Goal: Task Accomplishment & Management: Complete application form

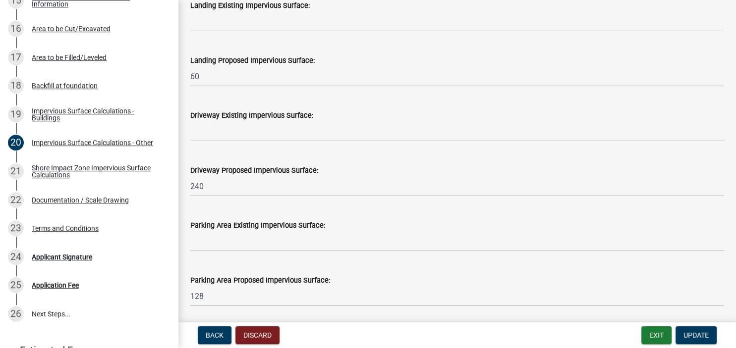
scroll to position [500, 0]
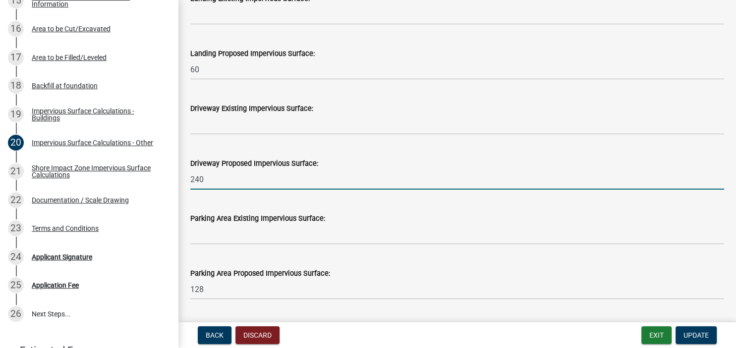
click at [209, 177] on input "240" at bounding box center [457, 179] width 534 height 20
type input "2"
type input "150"
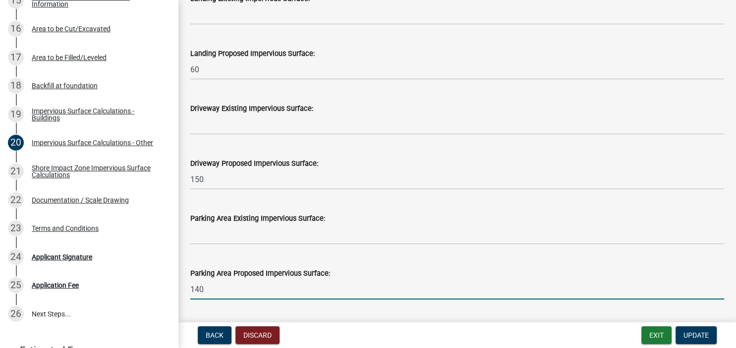
type input "140"
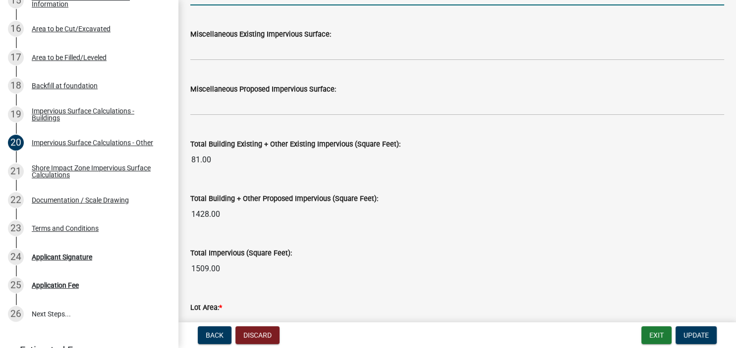
scroll to position [1022, 0]
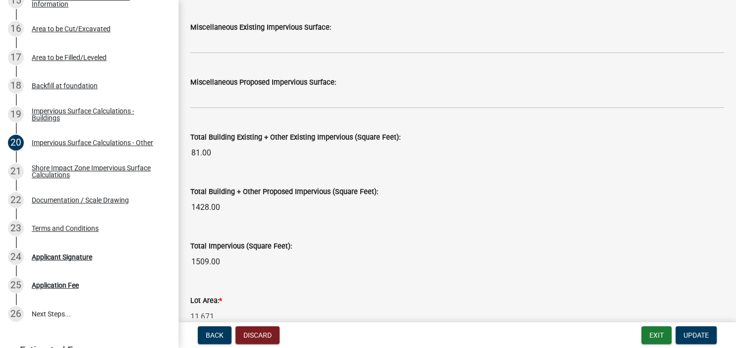
click at [561, 193] on div "Total Building + Other Proposed Impervious (Square Feet):" at bounding box center [457, 192] width 534 height 12
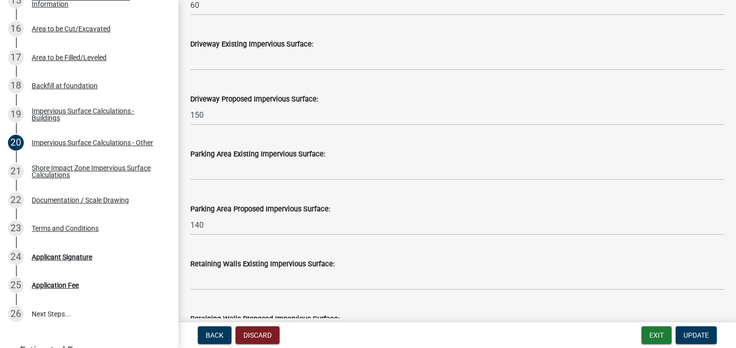
scroll to position [52, 0]
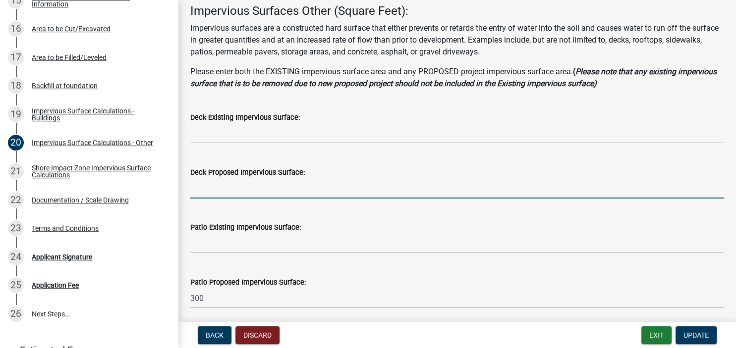
click at [202, 184] on input "text" at bounding box center [457, 188] width 534 height 20
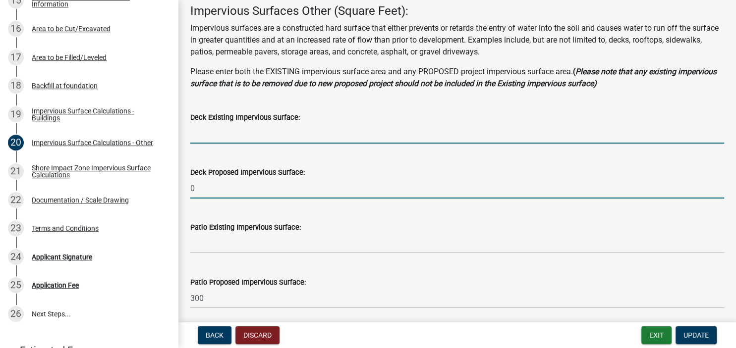
type input "0"
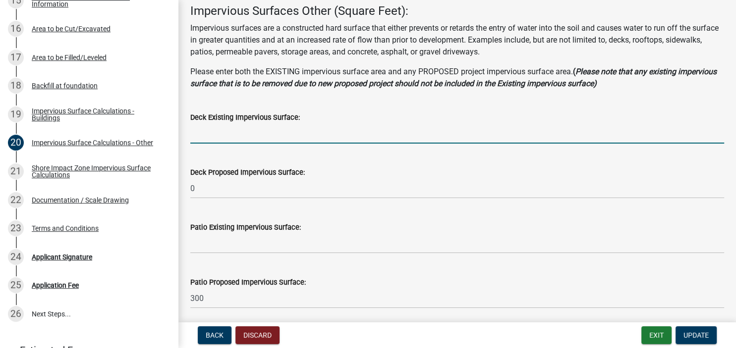
click at [199, 132] on input "text" at bounding box center [457, 133] width 534 height 20
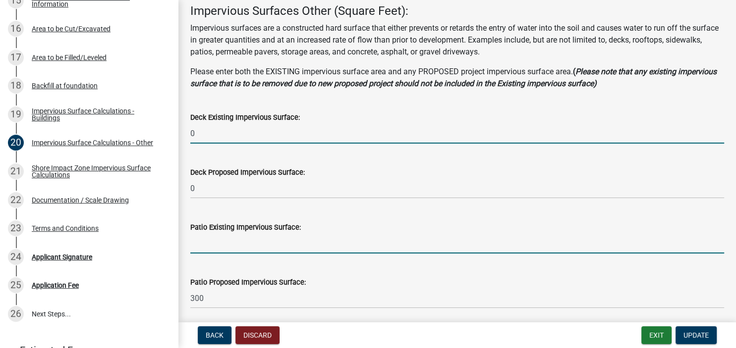
type input "0"
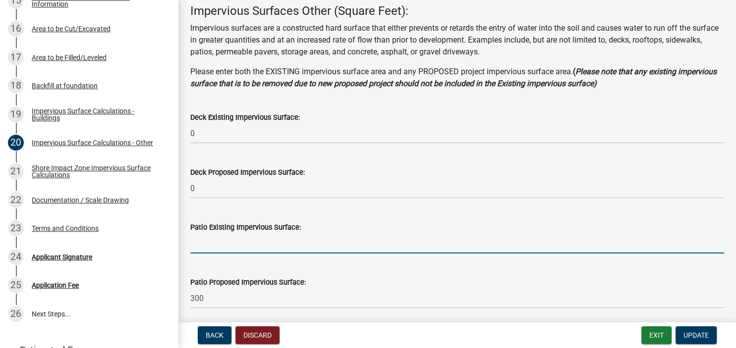
click at [199, 243] on input "text" at bounding box center [457, 243] width 534 height 20
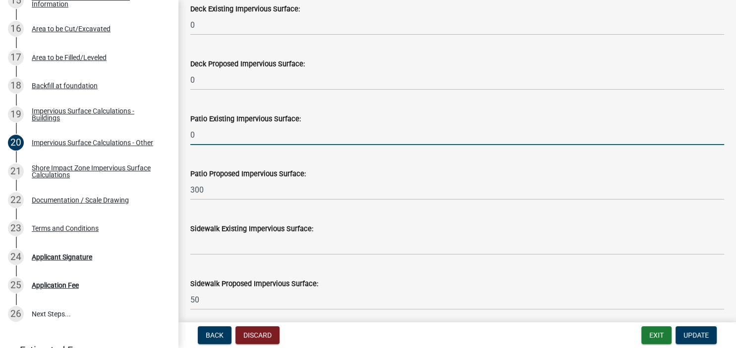
scroll to position [165, 0]
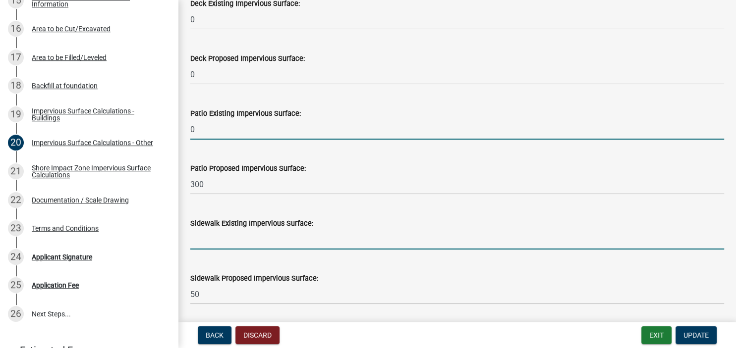
type input "0"
click at [195, 239] on input "text" at bounding box center [457, 239] width 534 height 20
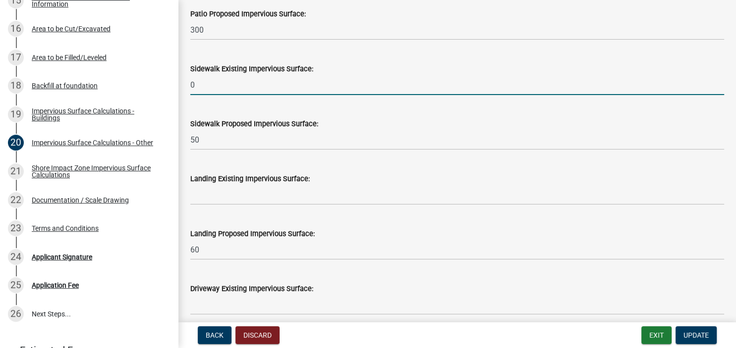
scroll to position [337, 0]
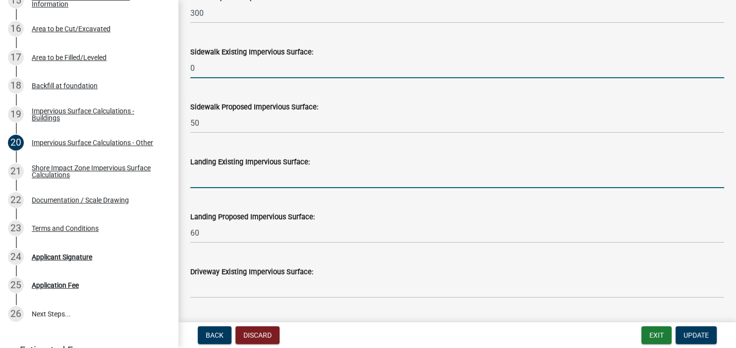
type input "0"
click at [201, 178] on input "text" at bounding box center [457, 178] width 534 height 20
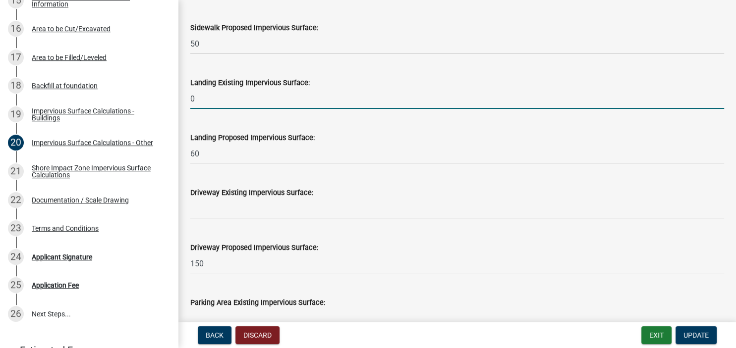
scroll to position [451, 0]
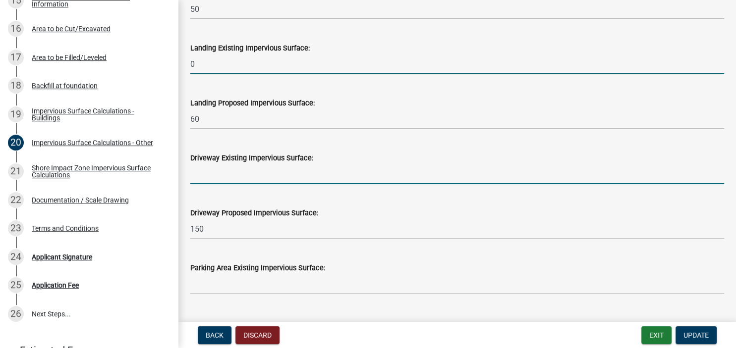
type input "0"
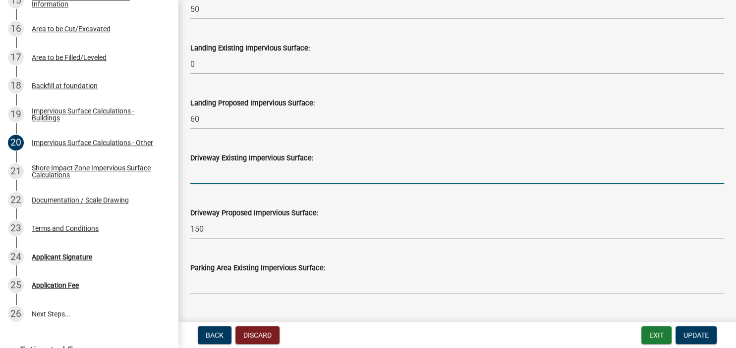
click at [199, 176] on input "text" at bounding box center [457, 174] width 534 height 20
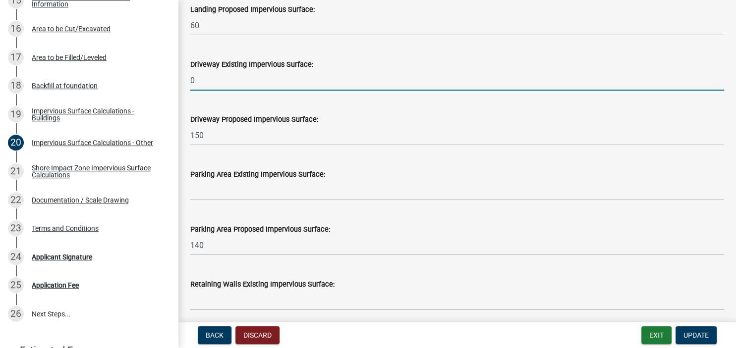
scroll to position [565, 0]
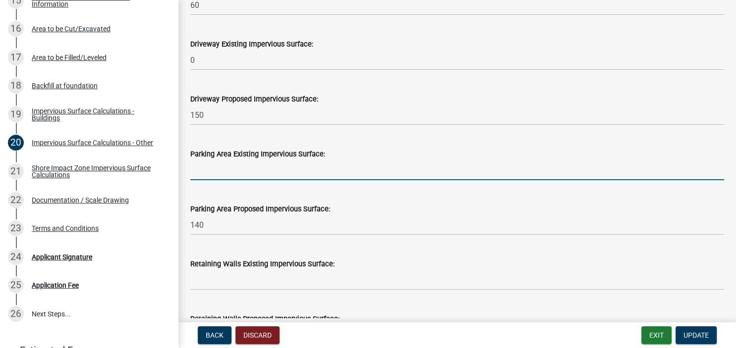
type input "0"
click at [200, 162] on input "text" at bounding box center [457, 170] width 534 height 20
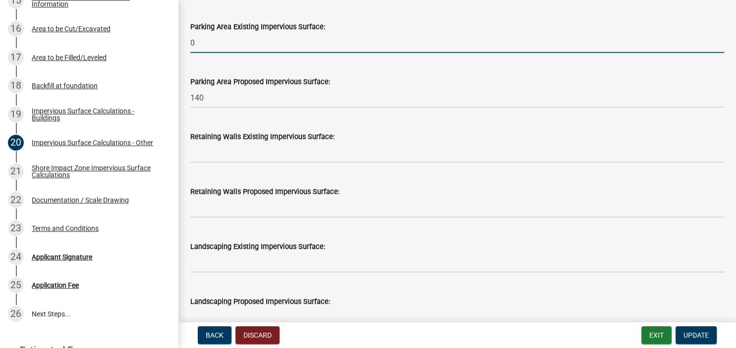
scroll to position [736, 0]
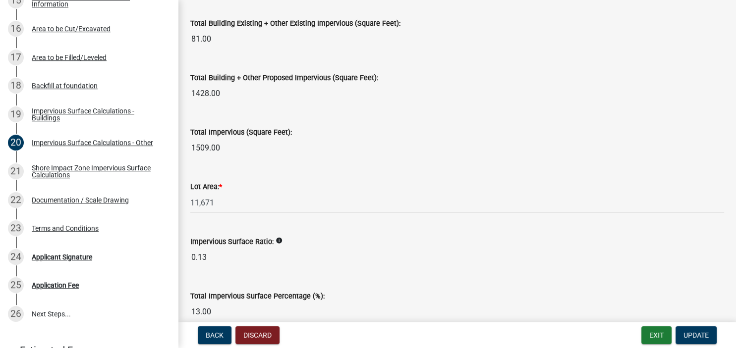
type input "0"
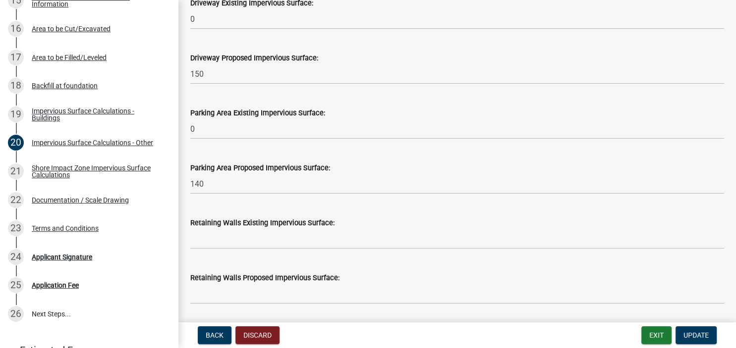
scroll to position [614, 0]
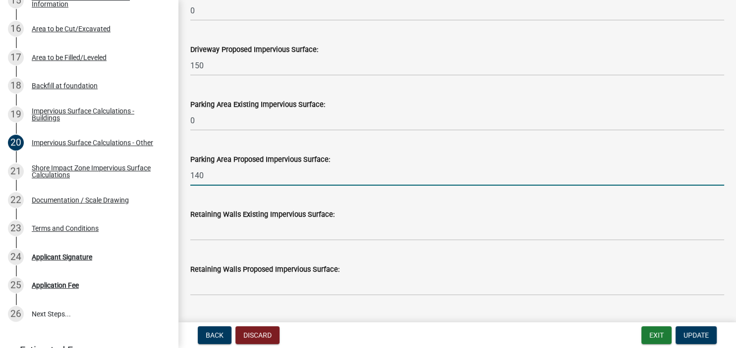
click at [204, 173] on input "140" at bounding box center [457, 175] width 534 height 20
type input "150"
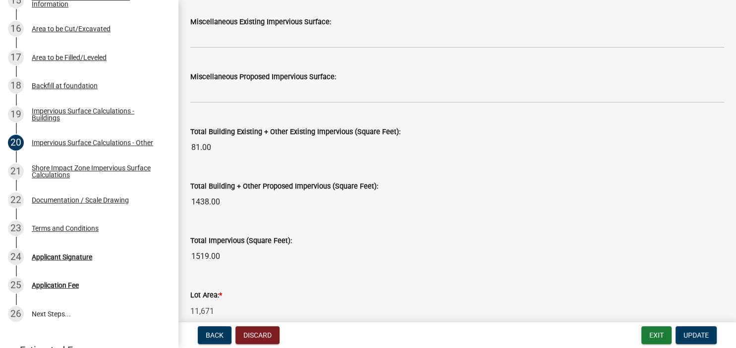
scroll to position [1185, 0]
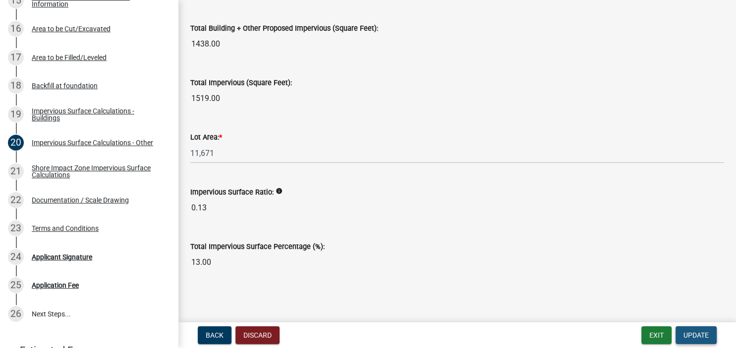
click at [691, 339] on span "Update" at bounding box center [695, 335] width 25 height 8
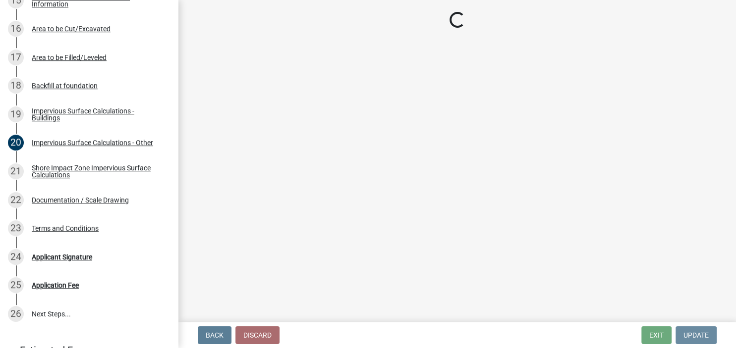
scroll to position [0, 0]
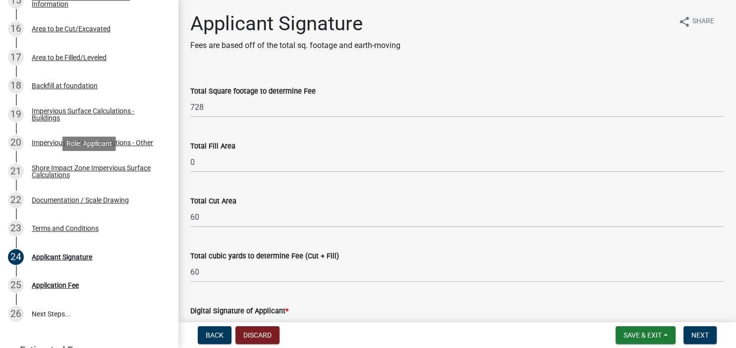
click at [40, 173] on div "Shore Impact Zone Impervious Surface Calculations" at bounding box center [97, 171] width 131 height 14
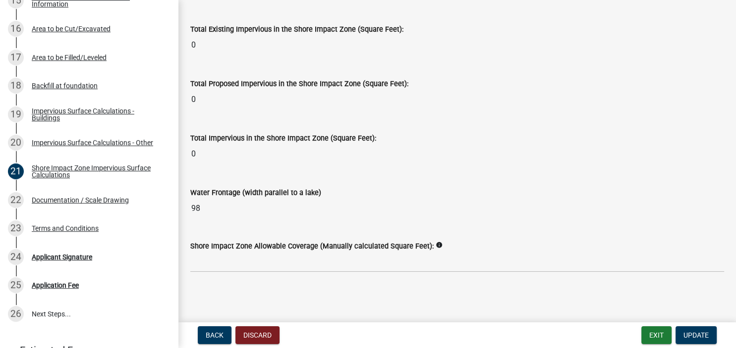
scroll to position [1316, 0]
click at [705, 338] on span "Update" at bounding box center [695, 335] width 25 height 8
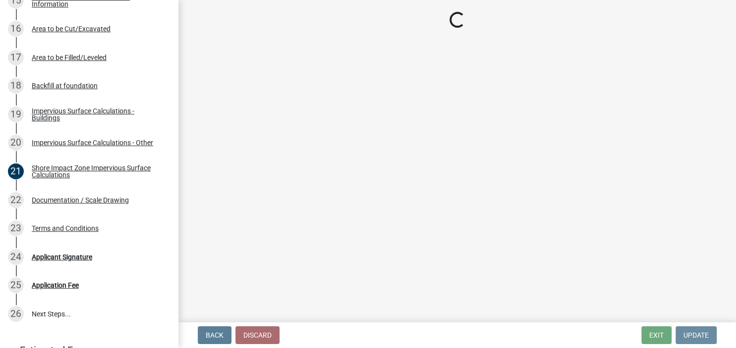
scroll to position [0, 0]
click at [45, 202] on div "Documentation / Scale Drawing" at bounding box center [80, 200] width 97 height 7
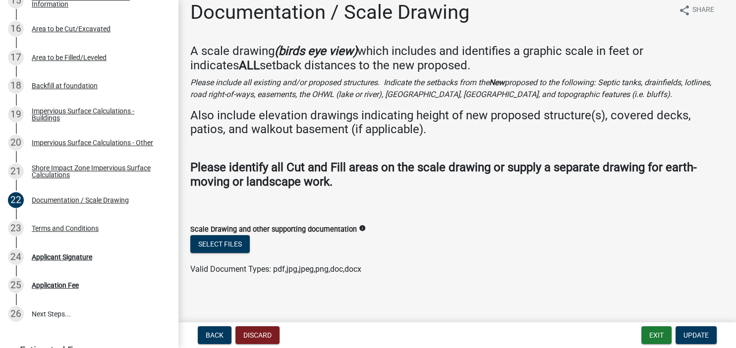
scroll to position [15, 0]
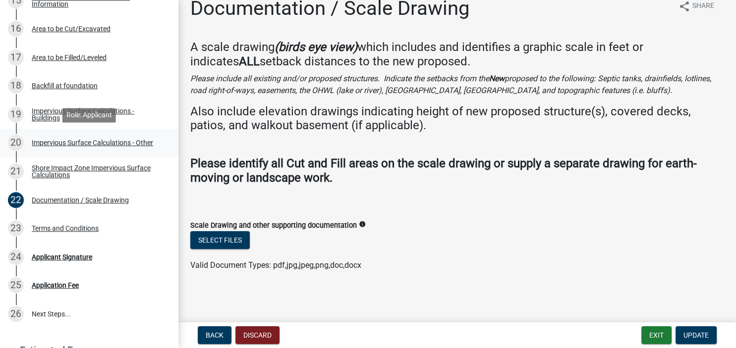
click at [52, 142] on div "Impervious Surface Calculations - Other" at bounding box center [92, 142] width 121 height 7
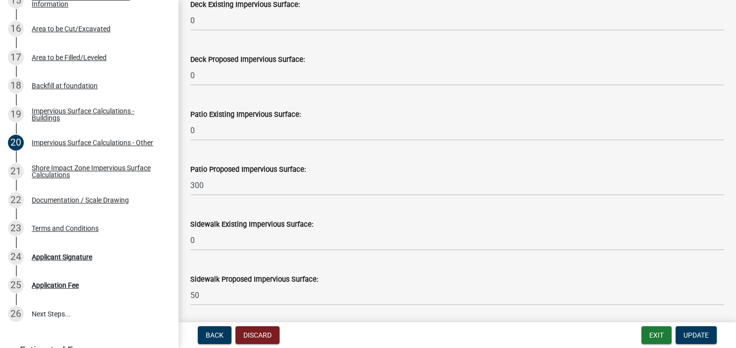
scroll to position [171, 0]
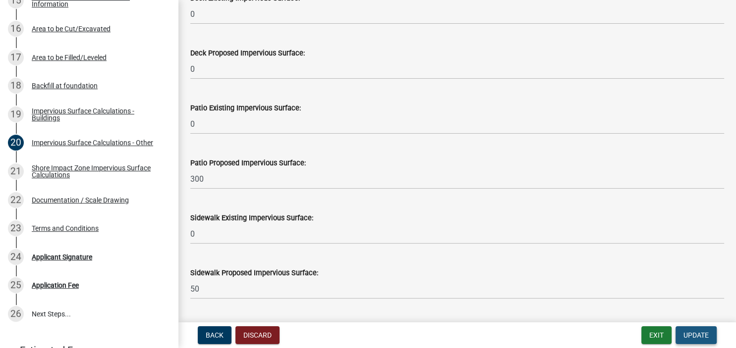
click at [689, 338] on span "Update" at bounding box center [695, 335] width 25 height 8
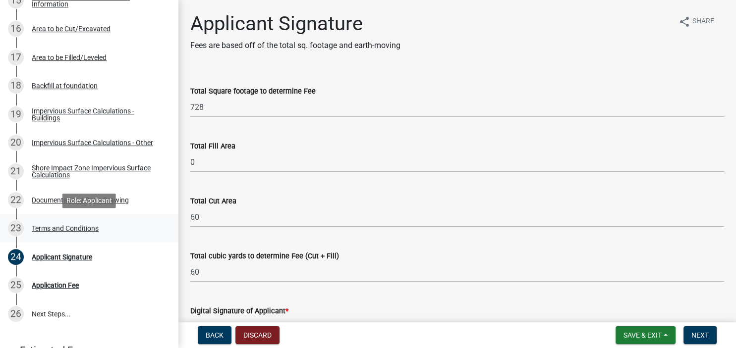
click at [58, 229] on div "Terms and Conditions" at bounding box center [65, 228] width 67 height 7
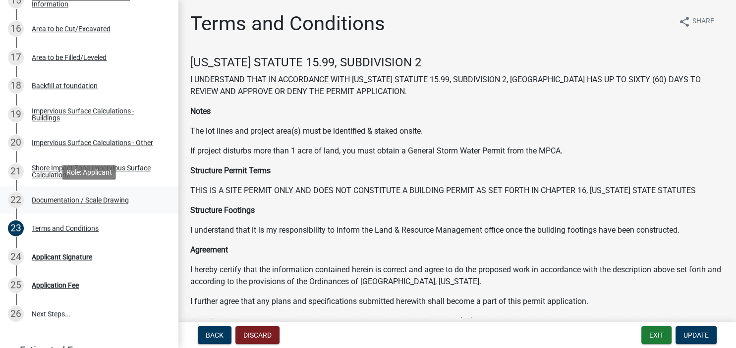
click at [49, 201] on div "Documentation / Scale Drawing" at bounding box center [80, 200] width 97 height 7
